Goal: Task Accomplishment & Management: Manage account settings

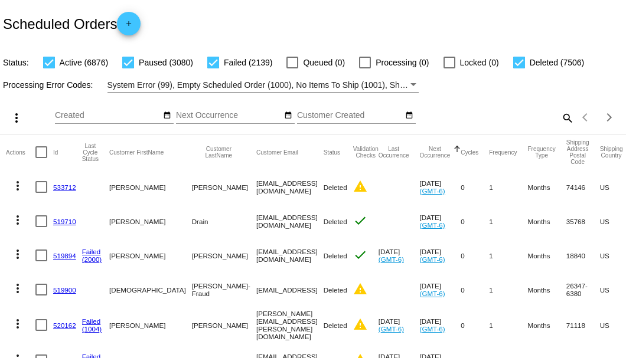
click at [560, 127] on mat-icon "search" at bounding box center [567, 118] width 14 height 18
click at [558, 120] on input "Search" at bounding box center [496, 115] width 156 height 9
paste input "[EMAIL_ADDRESS][DOMAIN_NAME]"
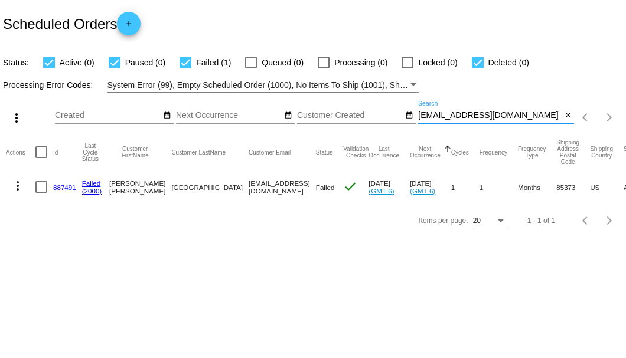
type input "[EMAIL_ADDRESS][DOMAIN_NAME]"
click at [66, 187] on link "887491" at bounding box center [64, 188] width 23 height 8
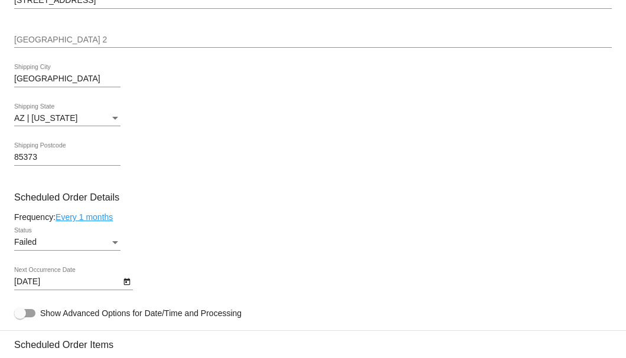
scroll to position [708, 0]
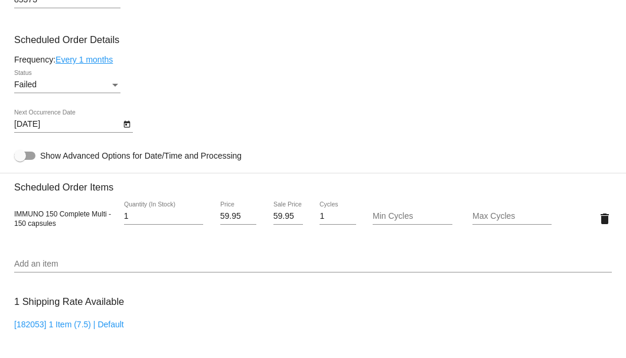
click at [113, 83] on div "Status" at bounding box center [115, 84] width 11 height 9
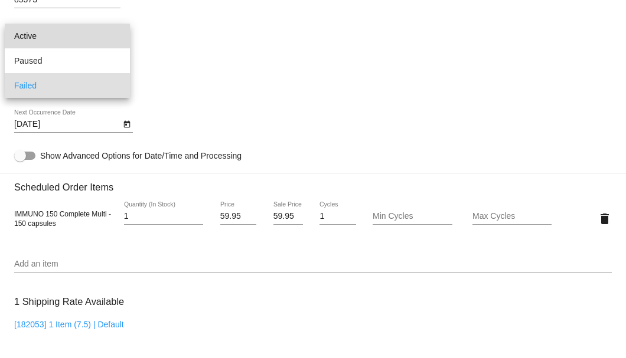
click at [99, 38] on span "Active" at bounding box center [67, 36] width 106 height 25
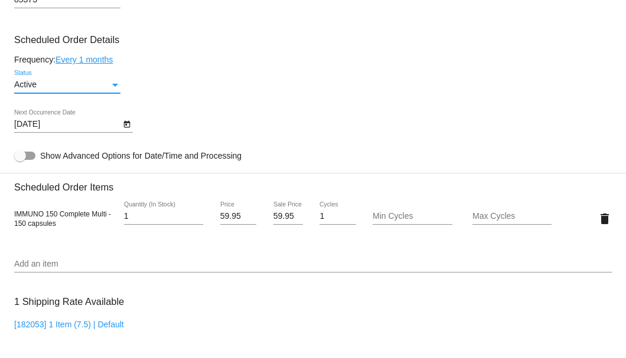
click at [123, 126] on icon "Open calendar" at bounding box center [127, 124] width 8 height 14
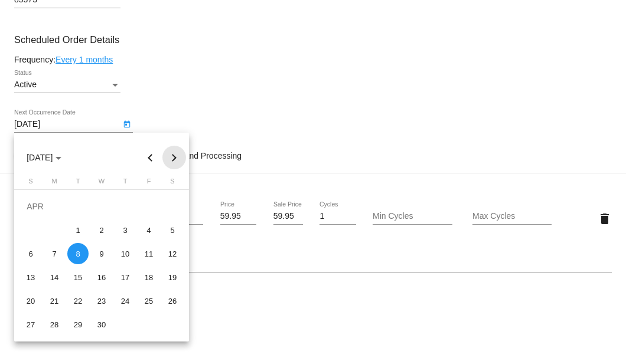
click at [174, 158] on button "Next month" at bounding box center [174, 158] width 24 height 24
click at [176, 155] on button "Next month" at bounding box center [174, 158] width 24 height 24
click at [175, 156] on button "Next month" at bounding box center [174, 158] width 24 height 24
click at [146, 296] on div "29" at bounding box center [148, 300] width 21 height 21
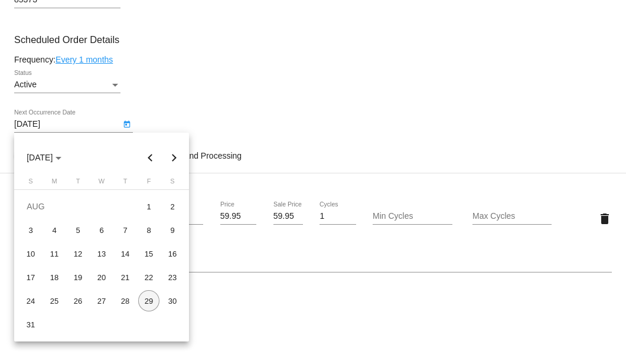
type input "[DATE]"
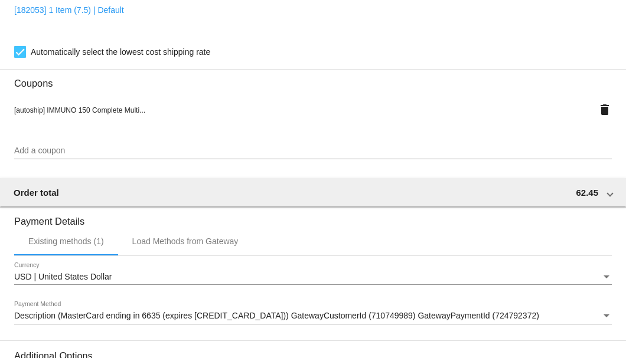
scroll to position [1172, 0]
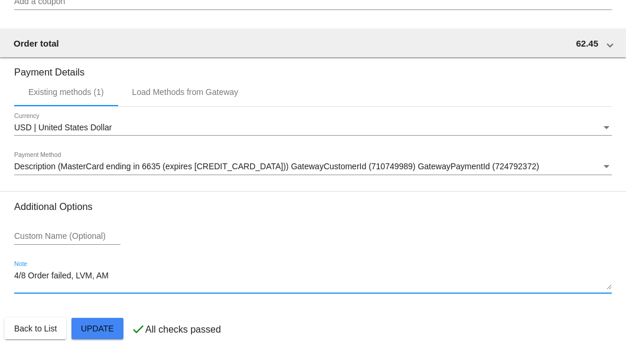
drag, startPoint x: 122, startPoint y: 277, endPoint x: 12, endPoint y: 279, distance: 109.8
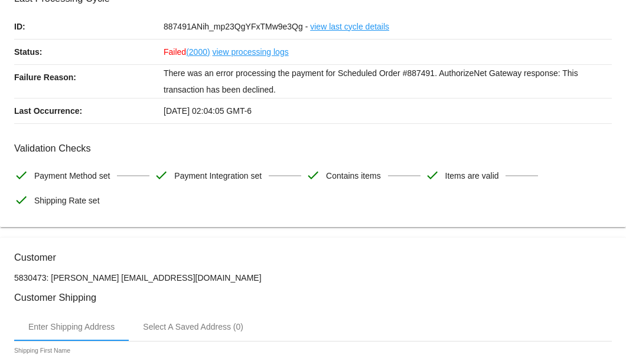
scroll to position [0, 0]
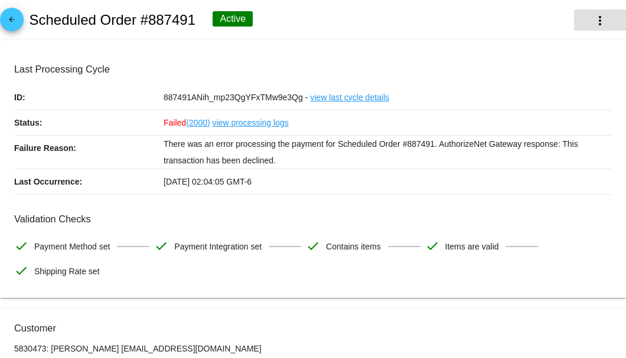
type textarea "***A/S/SB"
click at [581, 25] on button "more_vert" at bounding box center [600, 19] width 52 height 21
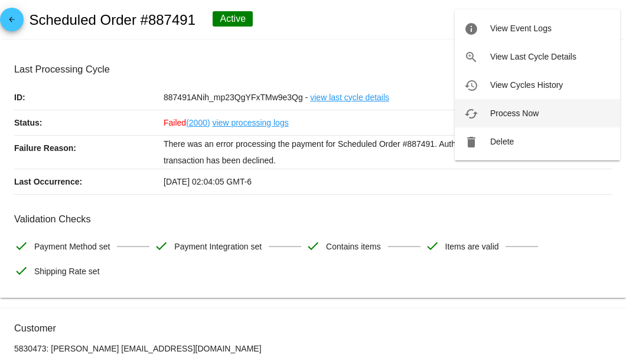
click at [517, 113] on span "Process Now" at bounding box center [514, 113] width 48 height 9
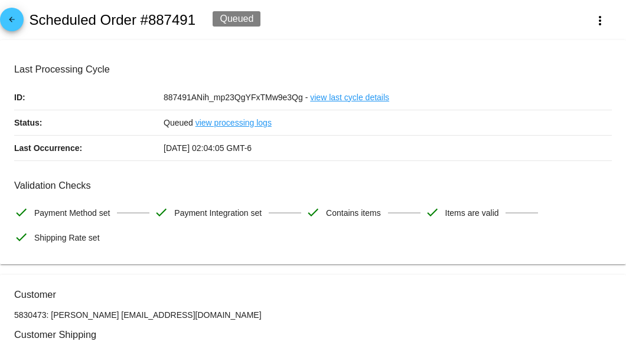
drag, startPoint x: 225, startPoint y: 313, endPoint x: 142, endPoint y: 315, distance: 83.8
click at [142, 315] on p "5830473: [PERSON_NAME] [EMAIL_ADDRESS][DOMAIN_NAME]" at bounding box center [312, 314] width 597 height 9
copy p "[EMAIL_ADDRESS][DOMAIN_NAME]"
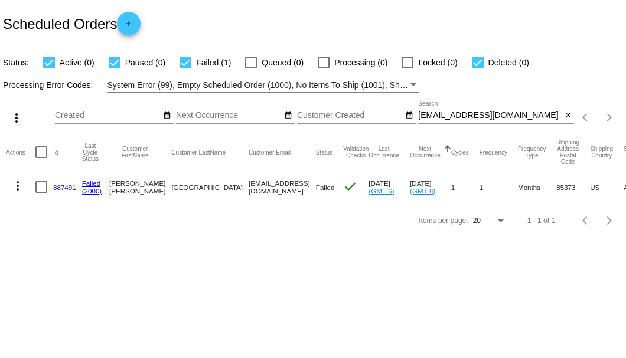
click at [571, 118] on mat-icon "close" at bounding box center [568, 115] width 8 height 9
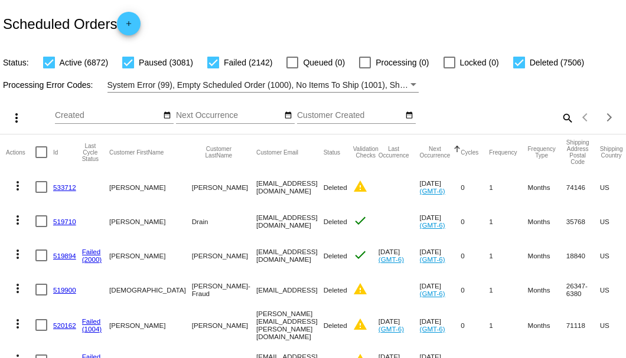
click at [561, 127] on mat-icon "search" at bounding box center [567, 118] width 14 height 18
click at [558, 120] on input "Search" at bounding box center [496, 115] width 156 height 9
paste input "[EMAIL_ADDRESS][DOMAIN_NAME]"
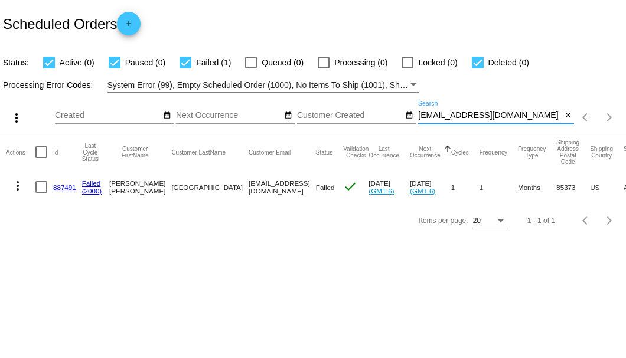
type input "[EMAIL_ADDRESS][DOMAIN_NAME]"
click at [45, 187] on div at bounding box center [41, 187] width 12 height 12
click at [41, 193] on input "checkbox" at bounding box center [41, 193] width 1 height 1
checkbox input "true"
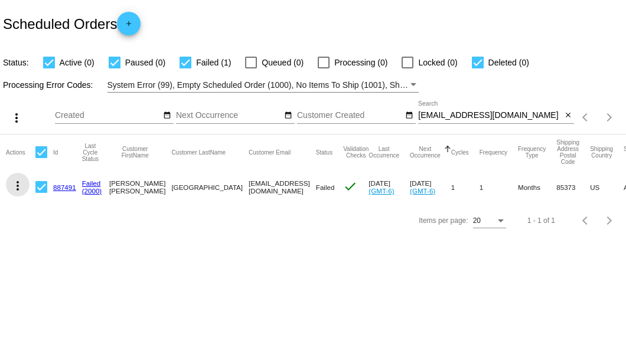
click at [24, 187] on mat-icon "more_vert" at bounding box center [18, 186] width 14 height 14
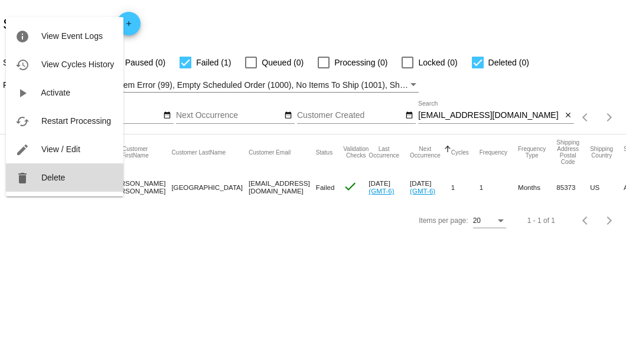
click at [28, 185] on mat-icon "delete" at bounding box center [22, 178] width 14 height 14
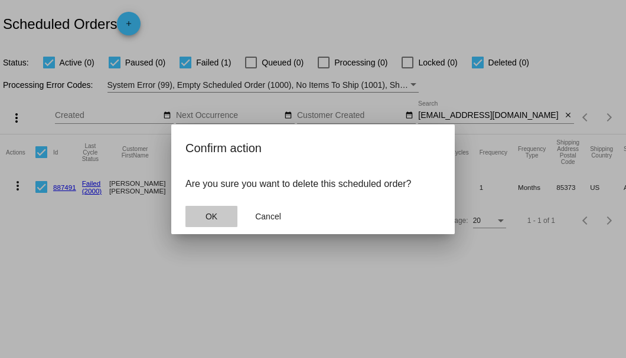
click at [221, 217] on button "OK" at bounding box center [211, 216] width 52 height 21
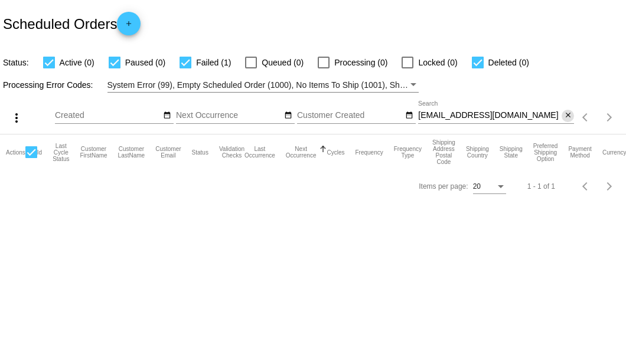
click at [569, 115] on mat-icon "close" at bounding box center [568, 115] width 8 height 9
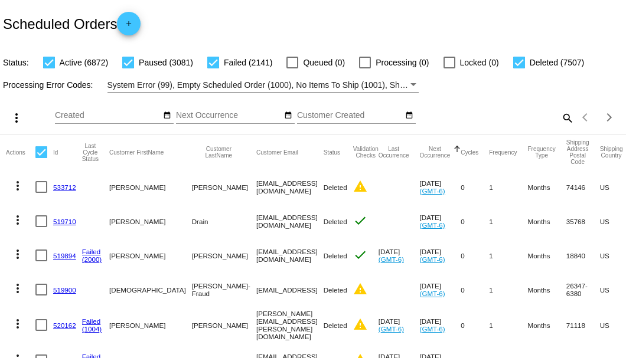
click at [554, 127] on div "search" at bounding box center [496, 118] width 156 height 18
click at [560, 127] on mat-icon "search" at bounding box center [567, 118] width 14 height 18
click at [555, 120] on input "Search" at bounding box center [496, 115] width 156 height 9
click at [560, 127] on mat-icon "search" at bounding box center [567, 118] width 14 height 18
click at [557, 120] on input "Search" at bounding box center [496, 115] width 156 height 9
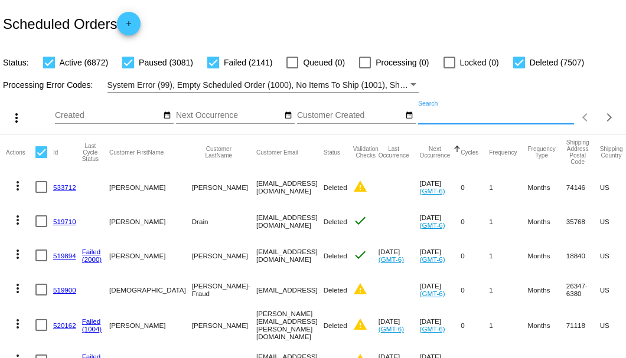
paste input "hydell2100@gmail.com"
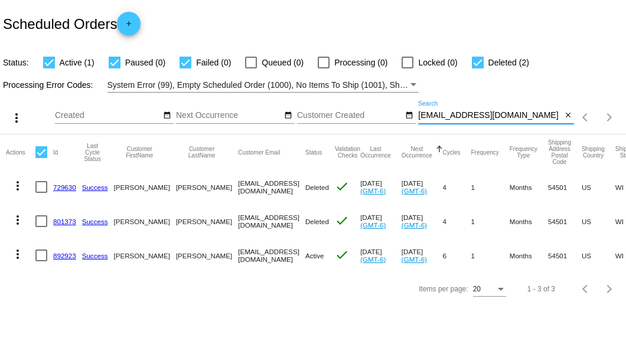
type input "hydell2100@gmail.com"
click at [61, 255] on link "892923" at bounding box center [64, 256] width 23 height 8
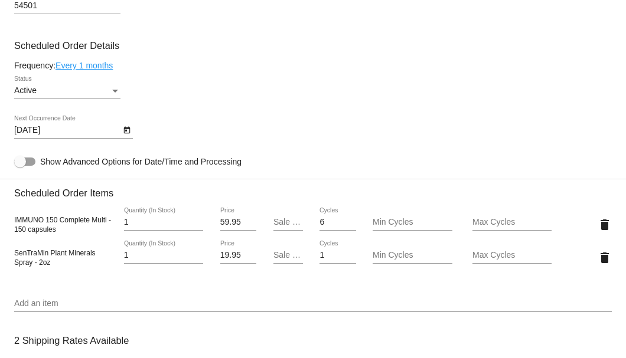
scroll to position [708, 0]
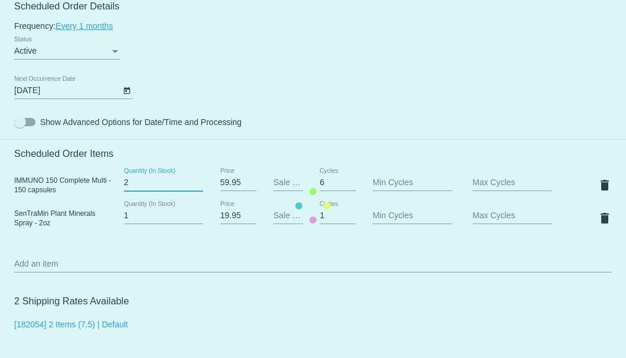
type input "2"
click at [196, 178] on input "2" at bounding box center [163, 182] width 79 height 9
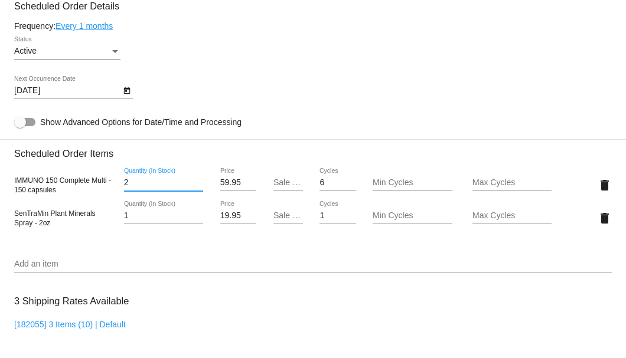
click at [280, 182] on input "Sale Price" at bounding box center [288, 182] width 30 height 9
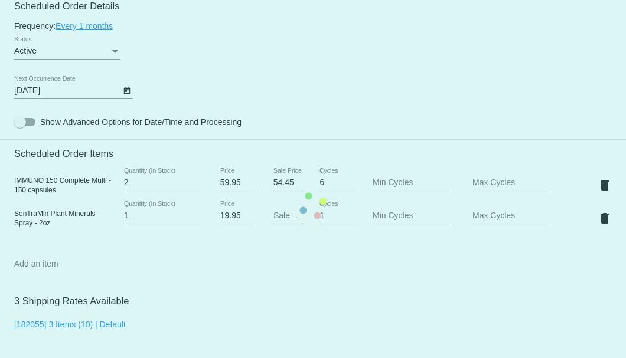
scroll to position [0, 0]
click at [331, 83] on mat-card "Customer 4924968: Heidi Miller hydell2100@gmail.com Customer Shipping Enter Shi…" at bounding box center [313, 206] width 626 height 1278
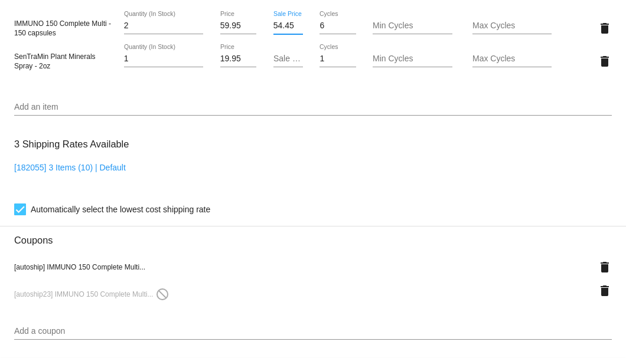
click at [288, 30] on input "54.45" at bounding box center [288, 25] width 30 height 9
type input "54.95"
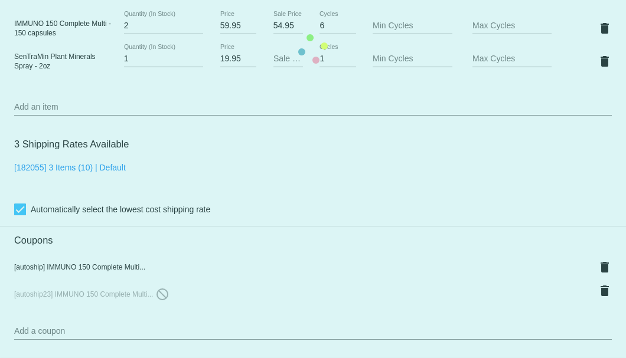
click at [289, 139] on mat-card "Customer 4924968: Heidi Miller hydell2100@gmail.com Customer Shipping Enter Shi…" at bounding box center [313, 49] width 626 height 1278
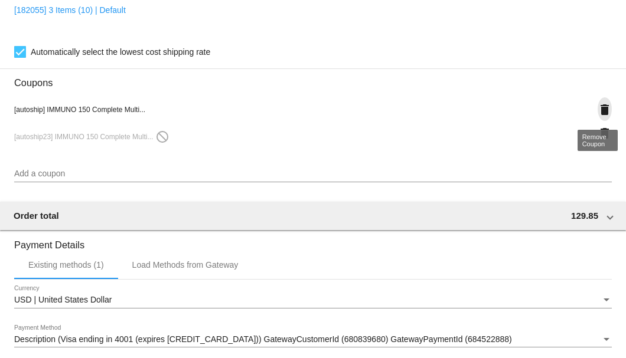
click at [600, 115] on mat-icon "delete" at bounding box center [604, 110] width 14 height 14
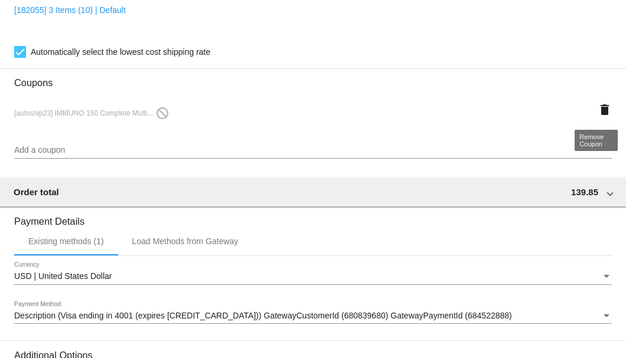
click at [600, 115] on mat-icon "delete" at bounding box center [604, 110] width 14 height 14
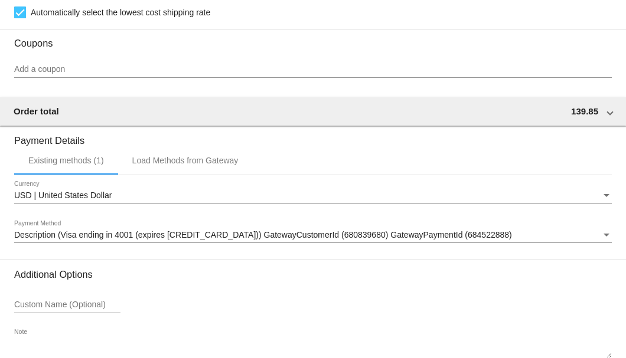
scroll to position [1131, 0]
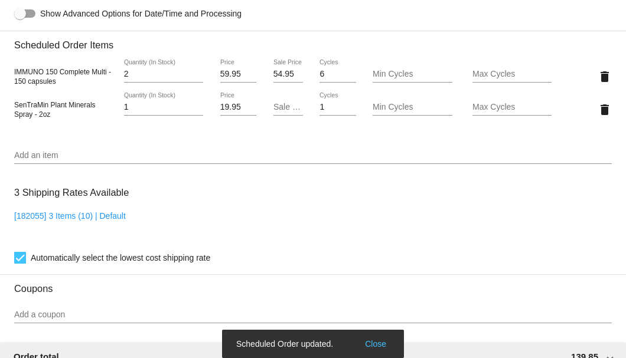
scroll to position [659, 0]
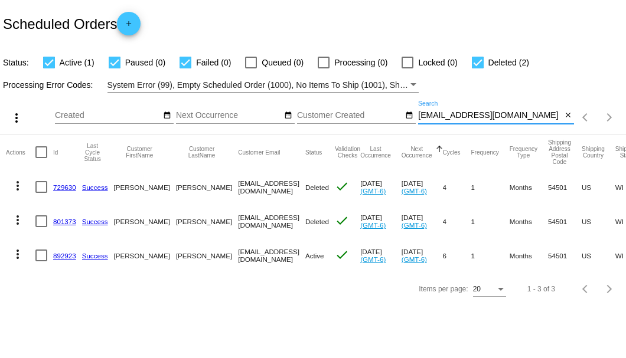
drag, startPoint x: 505, startPoint y: 116, endPoint x: 417, endPoint y: 115, distance: 87.9
click at [417, 115] on div "more_vert Aug Jan Feb Mar Apr 1" at bounding box center [313, 114] width 626 height 42
paste input "bohica1131@outlook"
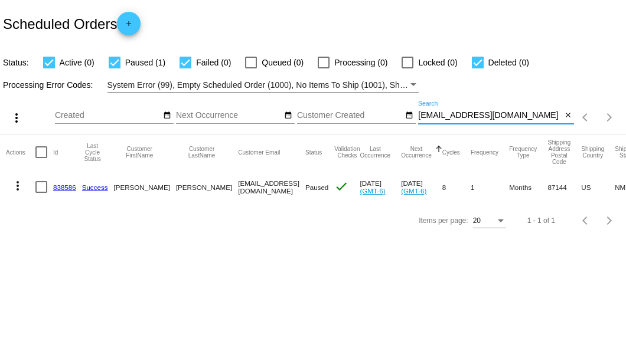
type input "bohica1131@outlook.com"
click at [42, 189] on div at bounding box center [41, 187] width 12 height 12
click at [41, 193] on input "checkbox" at bounding box center [41, 193] width 1 height 1
checkbox input "true"
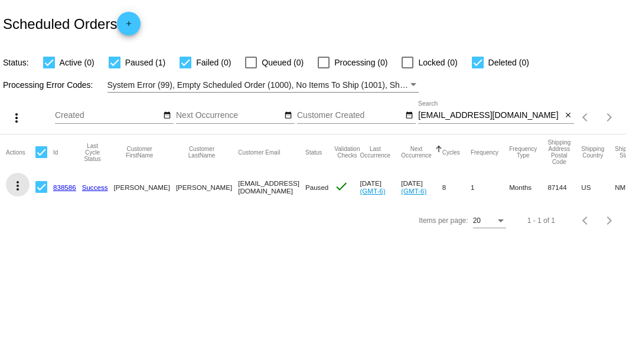
click at [15, 189] on mat-icon "more_vert" at bounding box center [18, 186] width 14 height 14
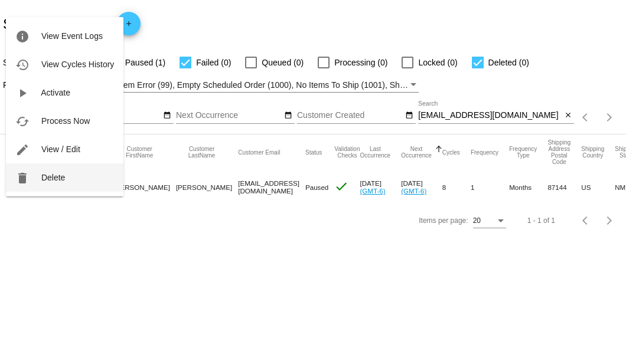
click at [45, 174] on span "Delete" at bounding box center [53, 177] width 24 height 9
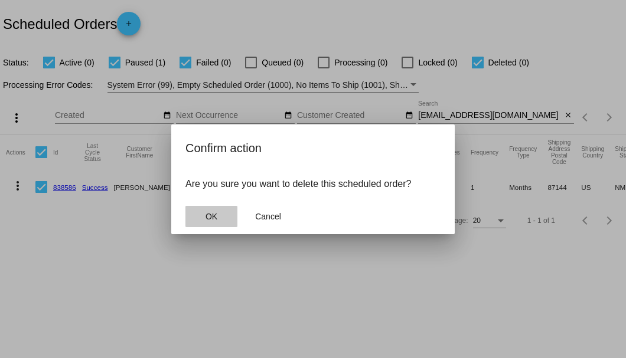
click at [214, 218] on span "OK" at bounding box center [211, 216] width 12 height 9
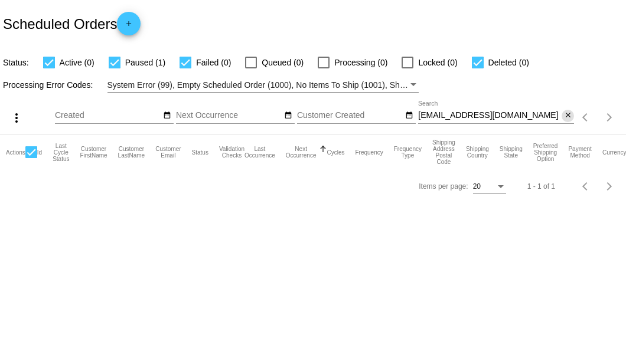
click at [569, 115] on mat-icon "close" at bounding box center [568, 115] width 8 height 9
